Goal: Information Seeking & Learning: Learn about a topic

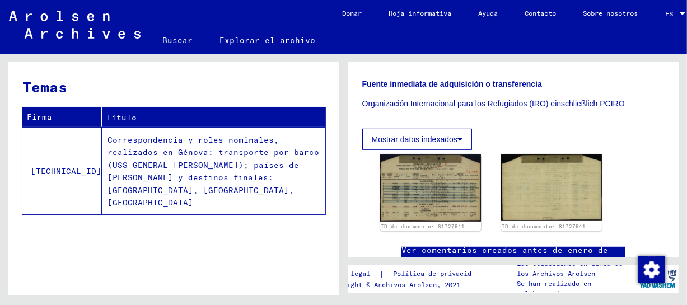
scroll to position [341, 0]
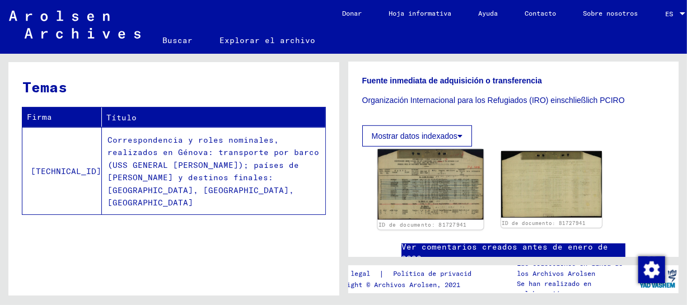
click at [415, 172] on img at bounding box center [430, 184] width 106 height 71
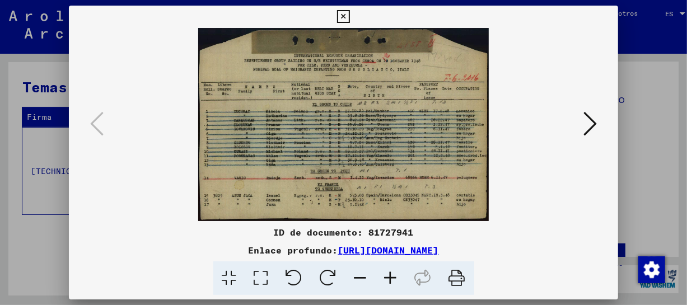
click at [394, 280] on icon at bounding box center [391, 278] width 30 height 34
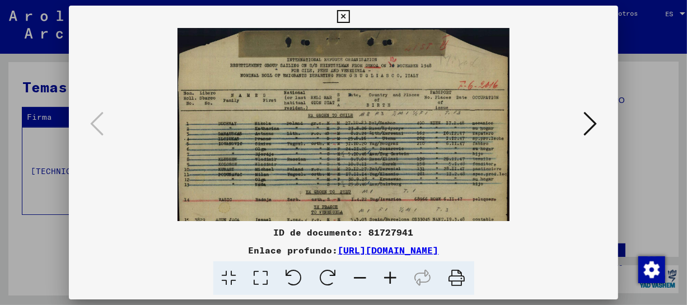
click at [394, 280] on icon at bounding box center [391, 278] width 30 height 34
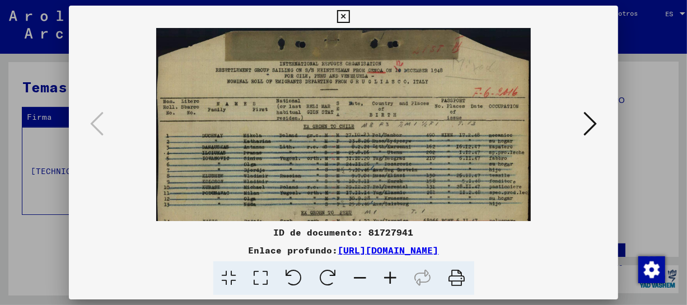
click at [394, 280] on icon at bounding box center [391, 278] width 30 height 34
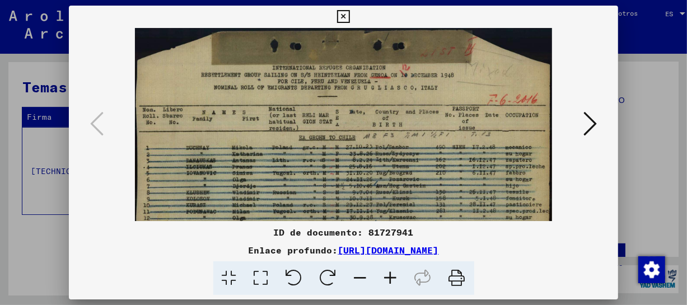
click at [394, 280] on icon at bounding box center [391, 278] width 30 height 34
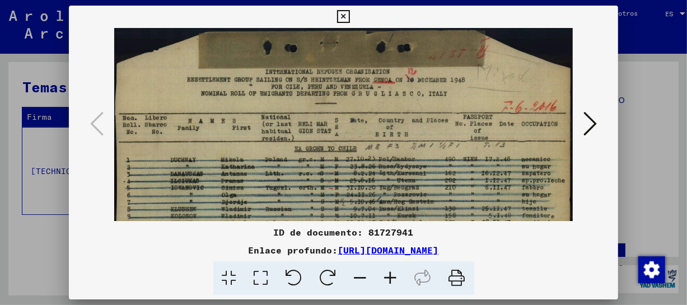
click at [394, 280] on icon at bounding box center [391, 278] width 30 height 34
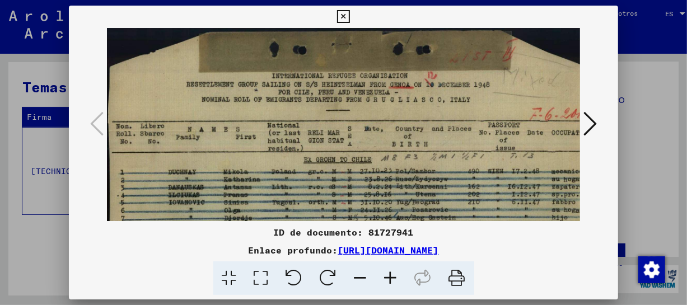
click at [394, 280] on icon at bounding box center [391, 278] width 30 height 34
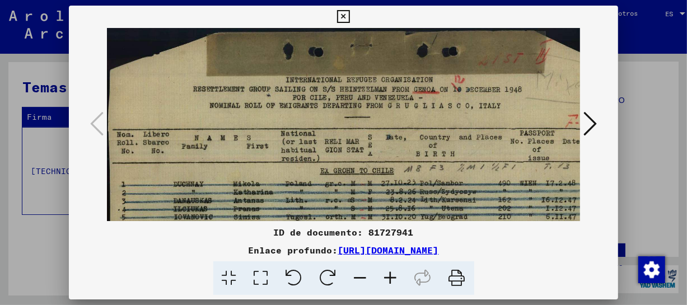
click at [346, 17] on icon at bounding box center [343, 16] width 13 height 13
